Goal: Information Seeking & Learning: Understand process/instructions

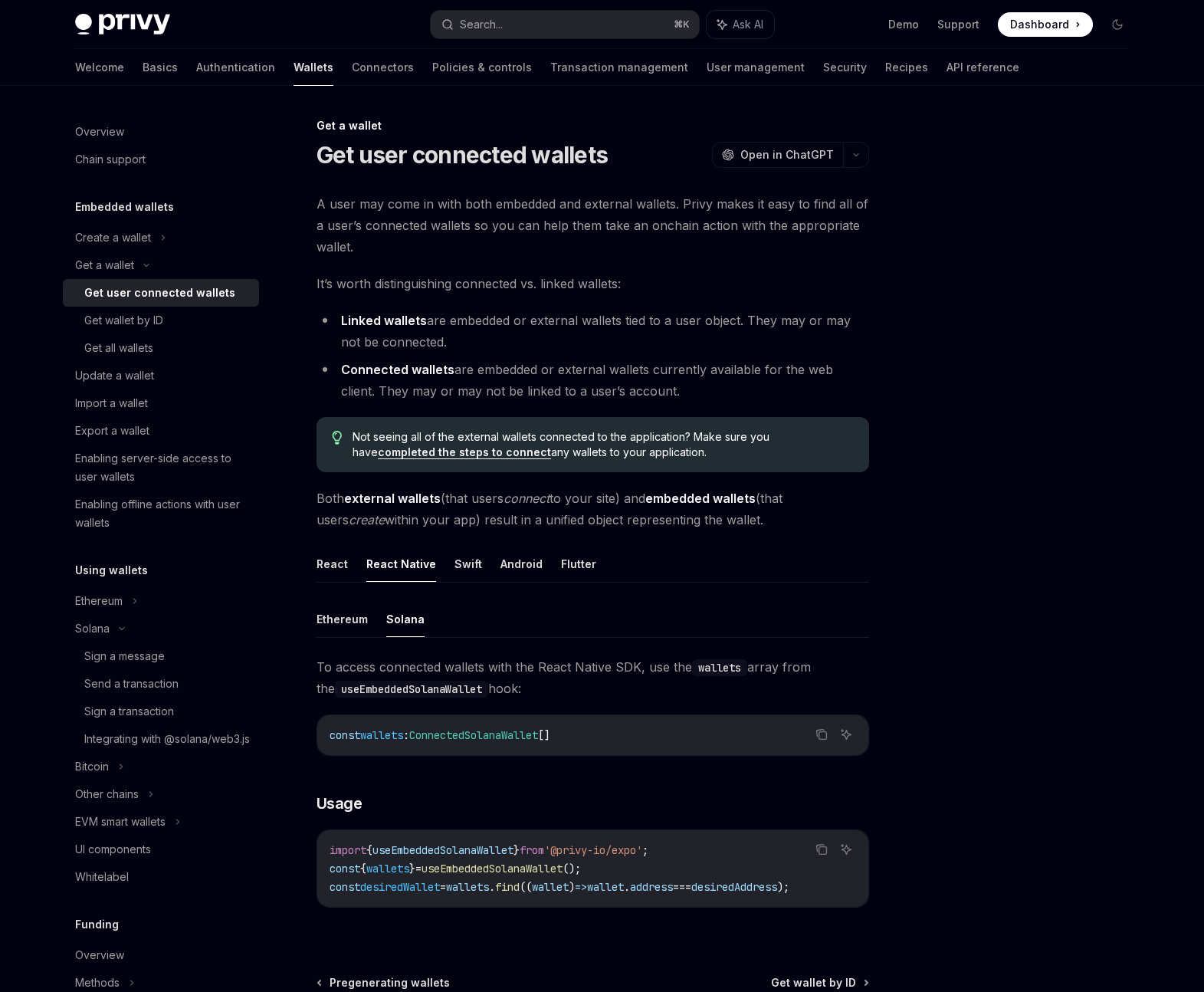
scroll to position [174, 0]
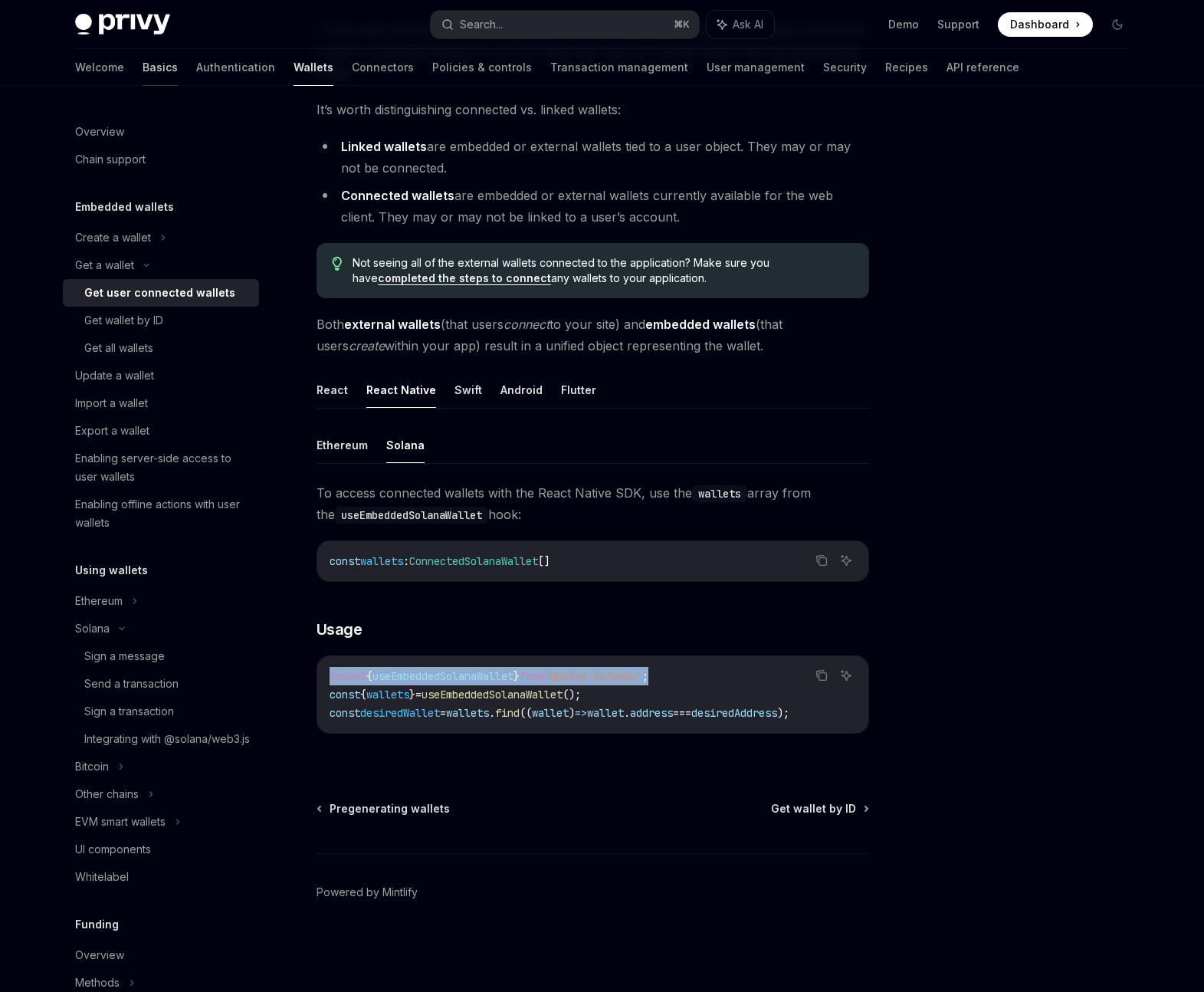
click at [143, 71] on link "Basics" at bounding box center [161, 67] width 36 height 36
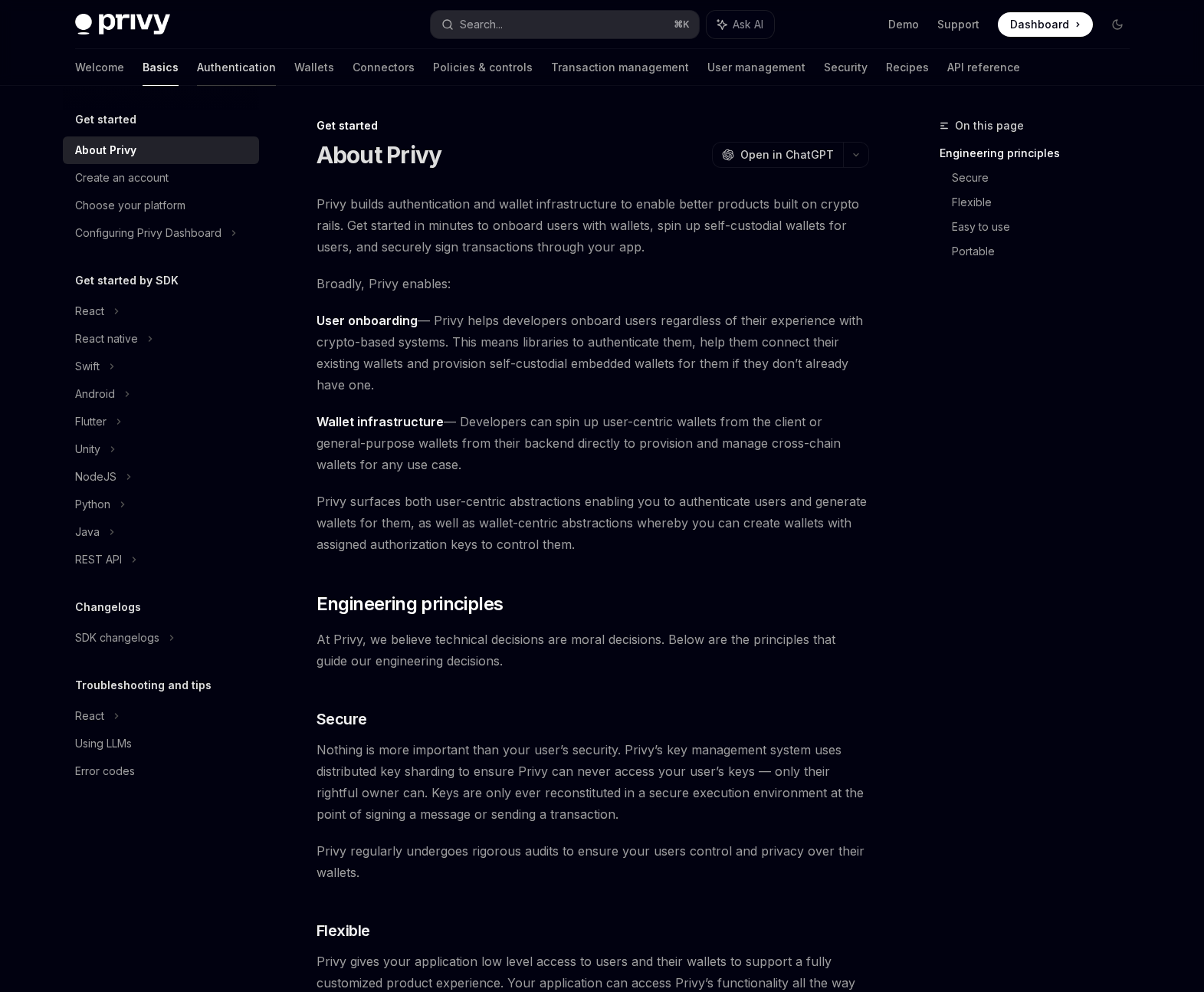
click at [197, 63] on link "Authentication" at bounding box center [236, 67] width 79 height 36
type textarea "*"
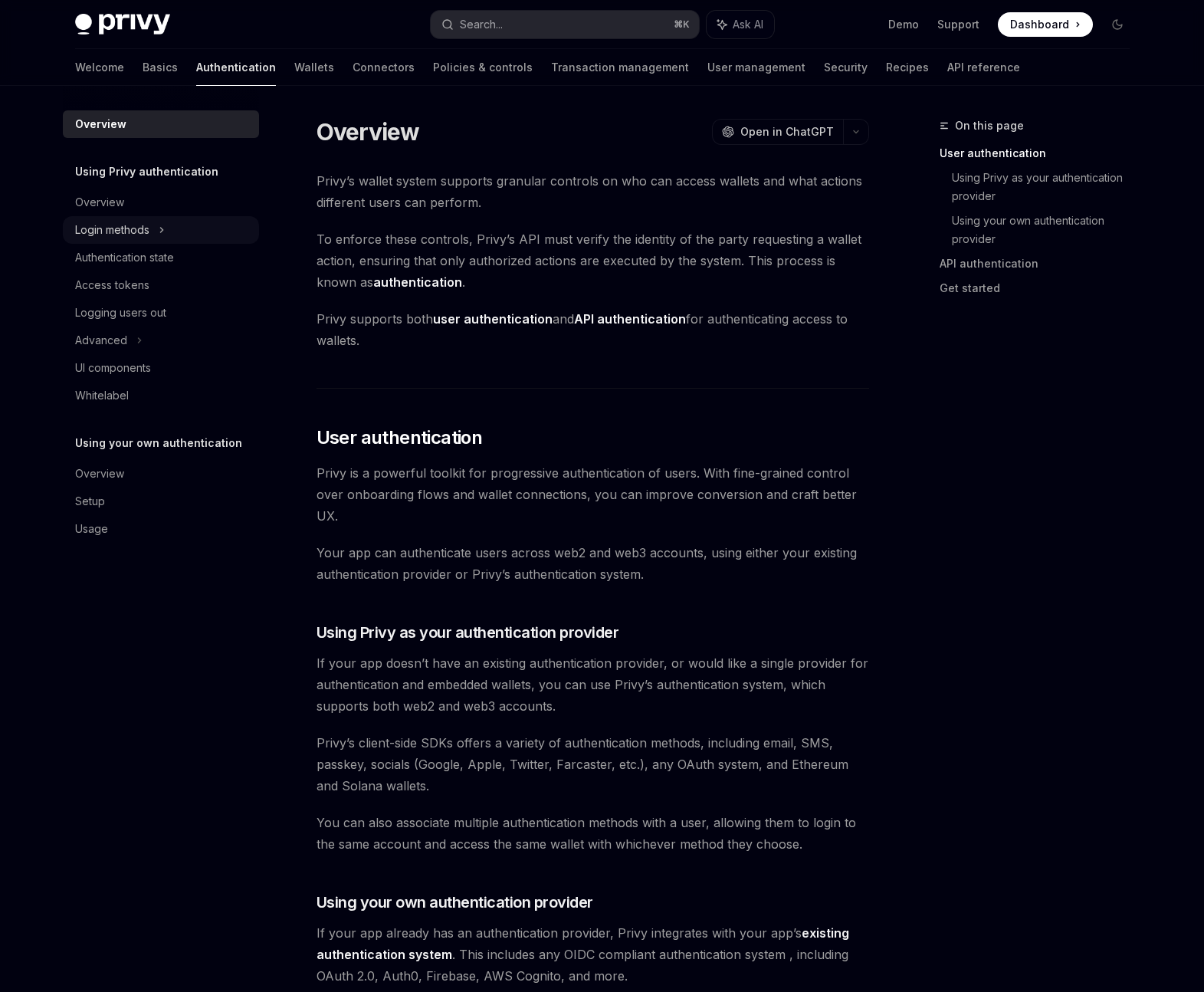
click at [122, 229] on div "Login methods" at bounding box center [113, 230] width 74 height 19
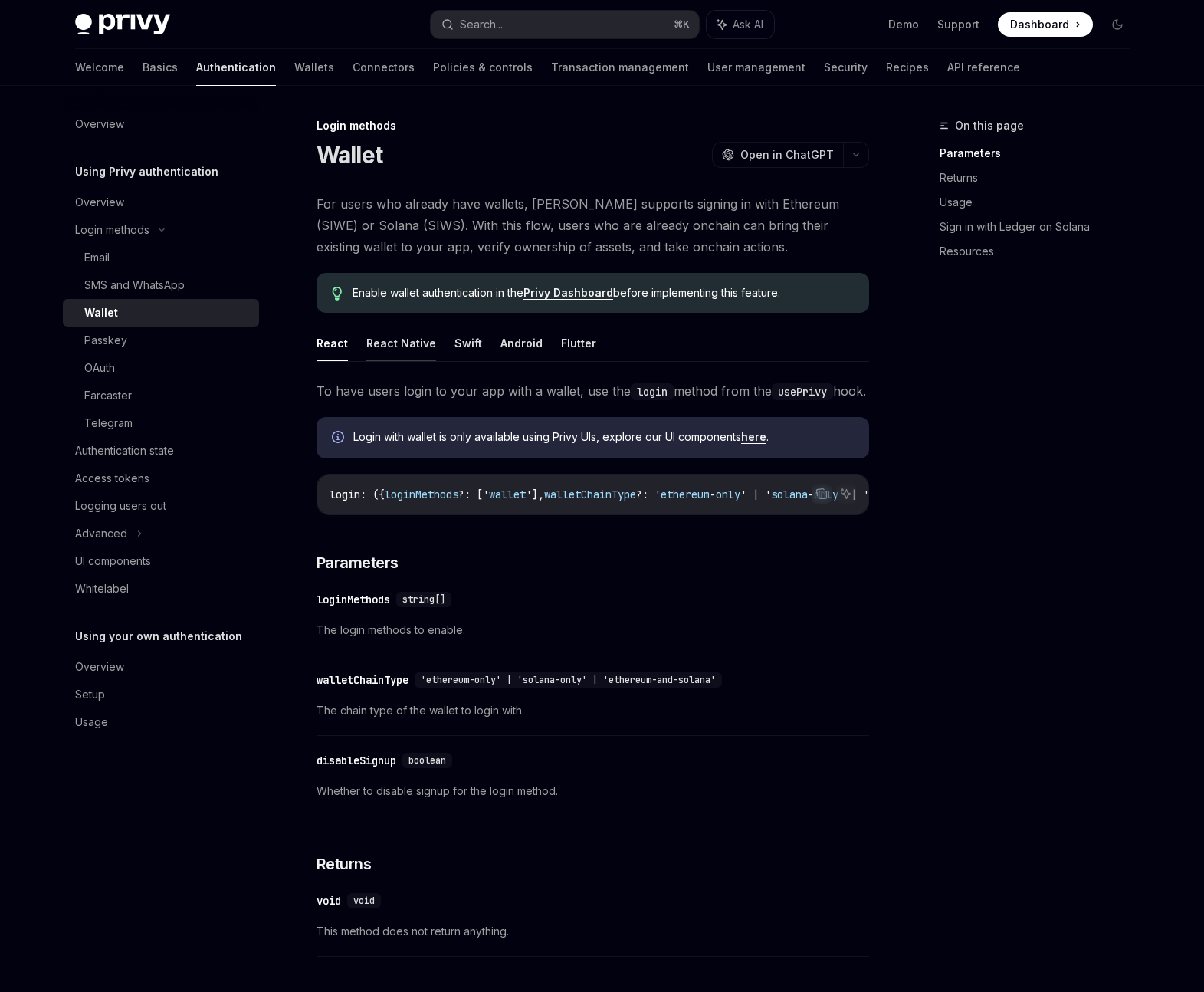
click at [420, 339] on button "React Native" at bounding box center [401, 343] width 69 height 36
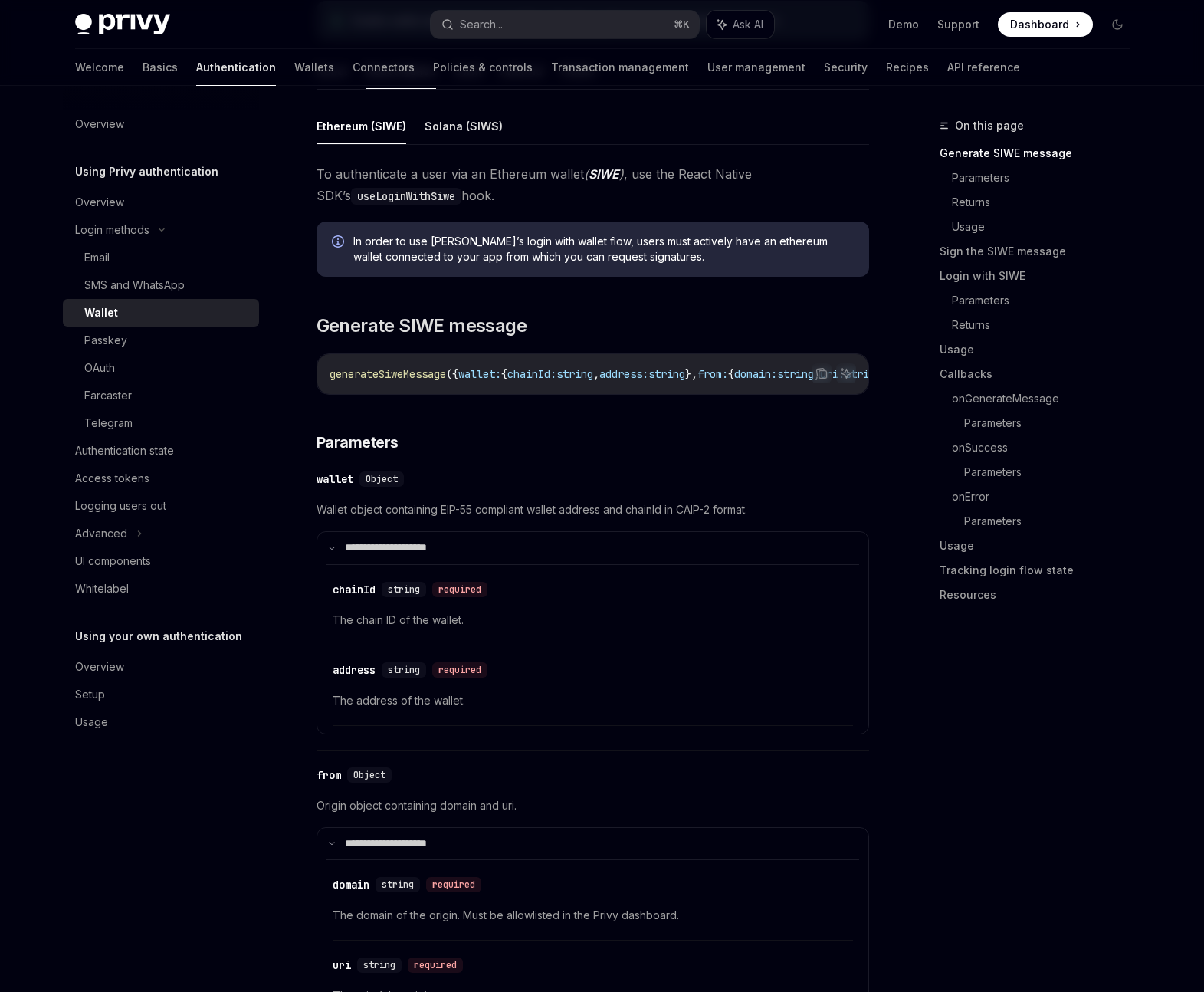
scroll to position [140, 0]
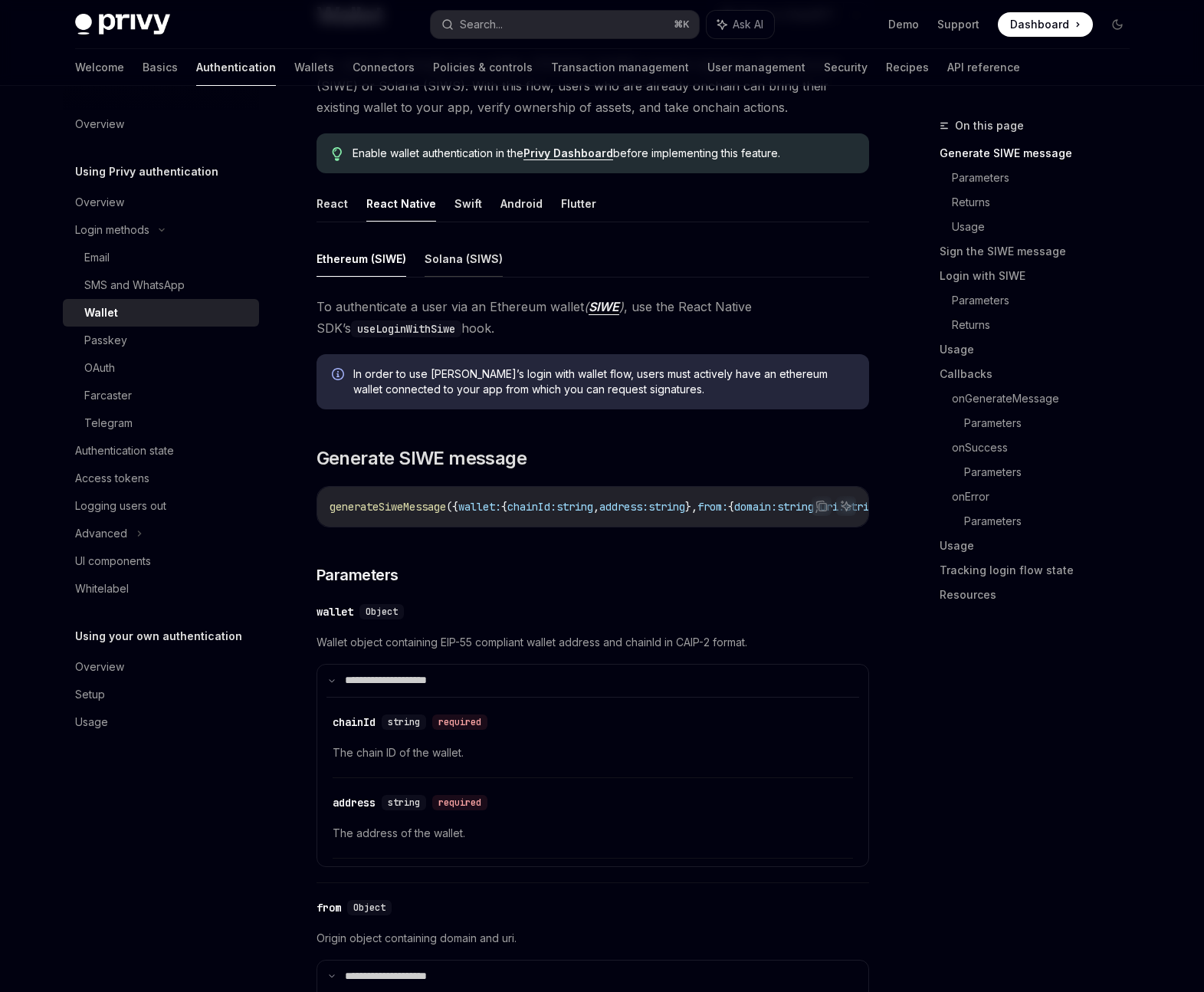
click at [460, 262] on button "Solana (SIWS)" at bounding box center [464, 258] width 78 height 36
type textarea "*"
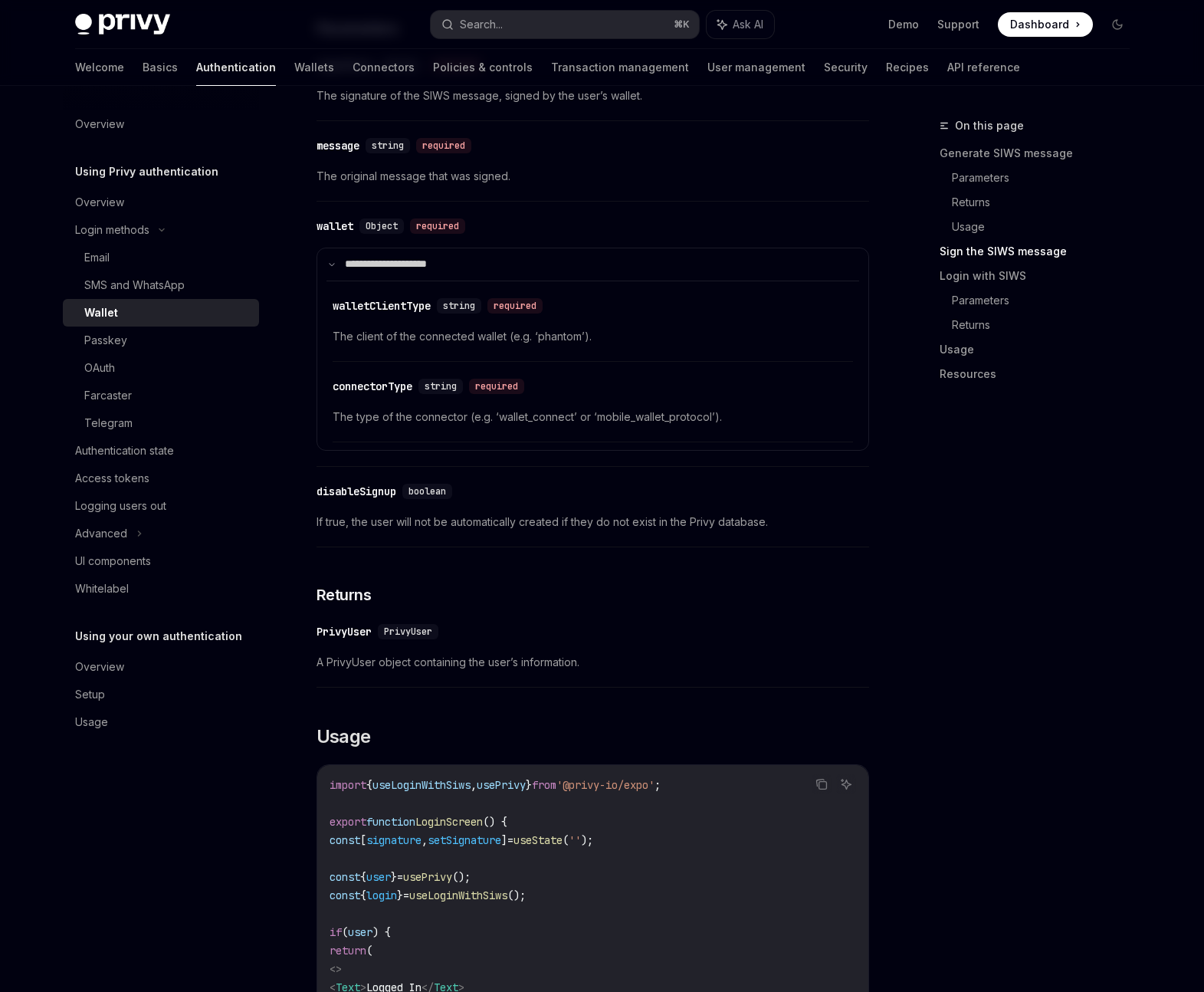
scroll to position [2430, 0]
